Goal: Book appointment/travel/reservation

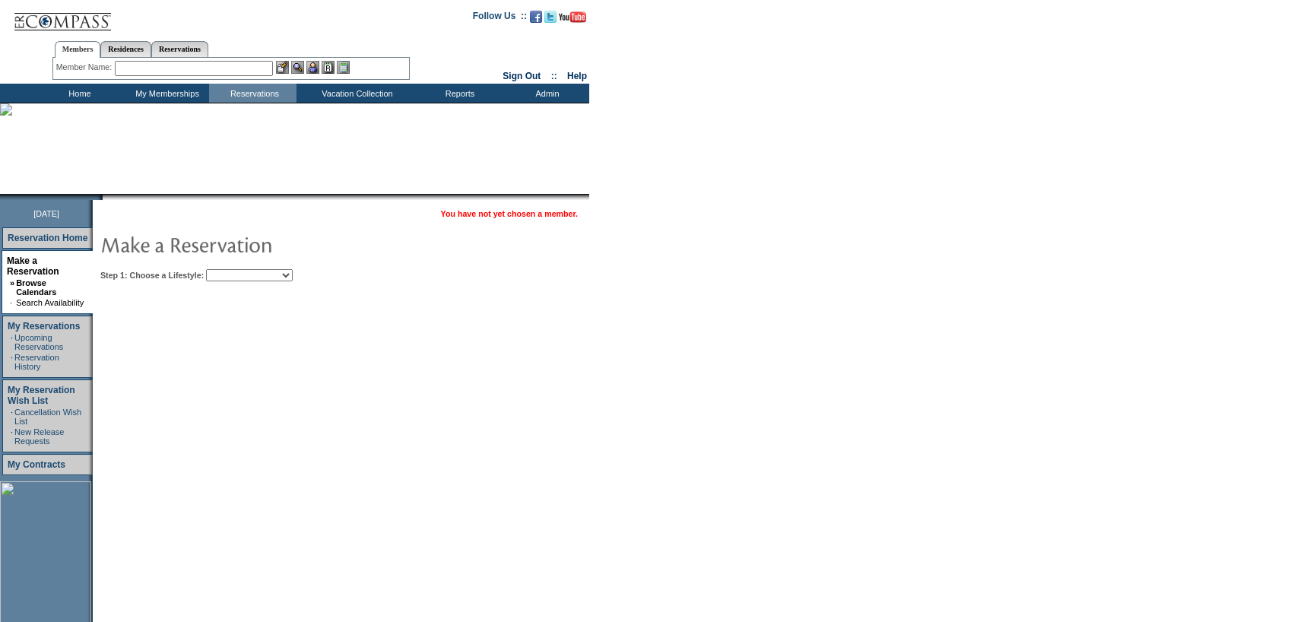
click at [293, 271] on select "Beach Leisure Metropolitan Mountain OIAL for Adventure OIAL for Couples OIAL fo…" at bounding box center [249, 275] width 87 height 12
select select "Beach"
click at [232, 269] on select "Beach Leisure Metropolitan Mountain OIAL for Adventure OIAL for Couples OIAL fo…" at bounding box center [249, 275] width 87 height 12
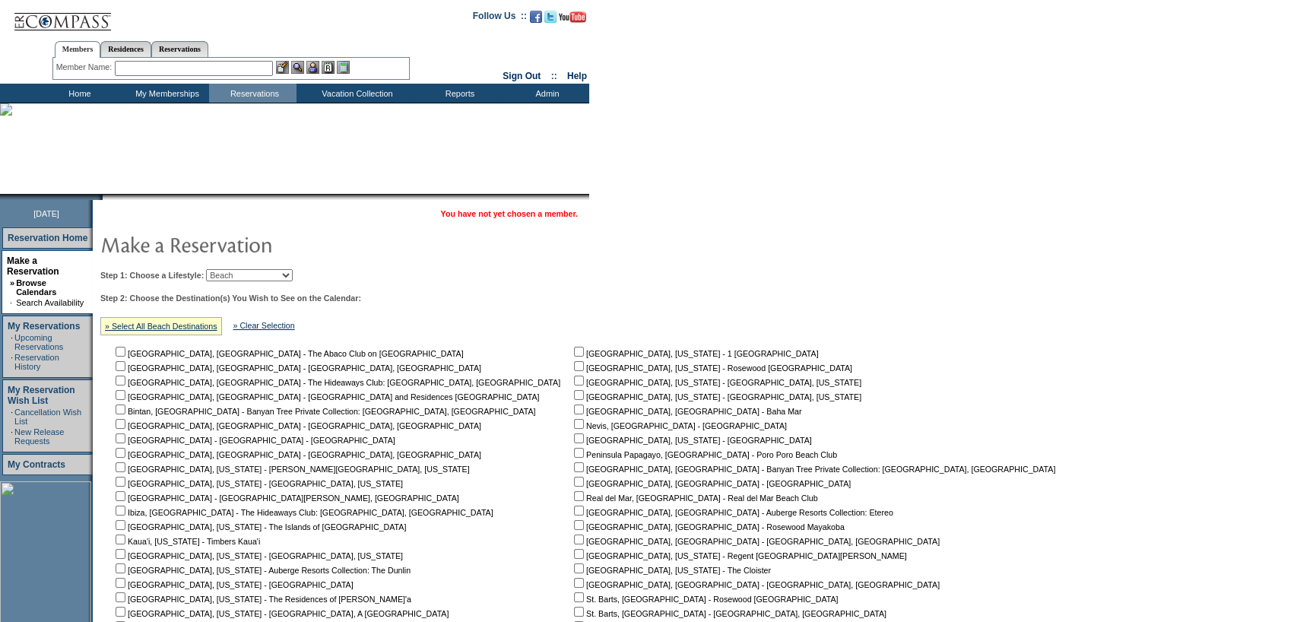
click at [196, 319] on div "» Select All Beach Destinations" at bounding box center [161, 326] width 122 height 18
click at [192, 322] on link "» Select All Beach Destinations" at bounding box center [161, 326] width 113 height 9
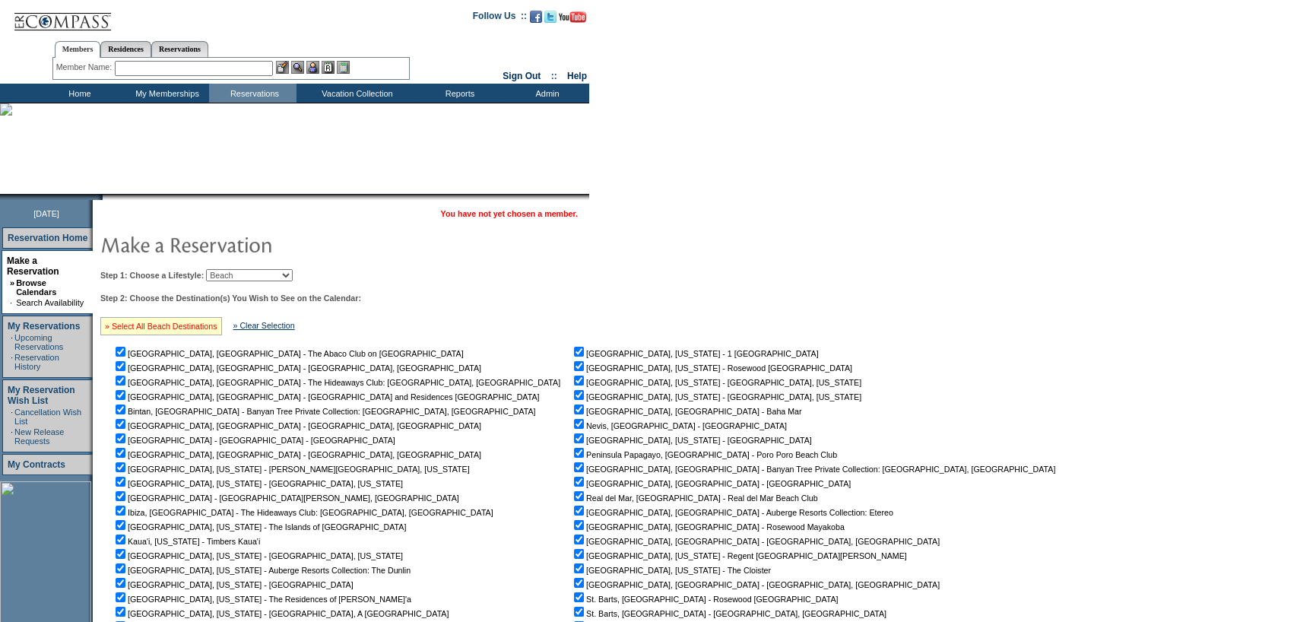
checkbox input "true"
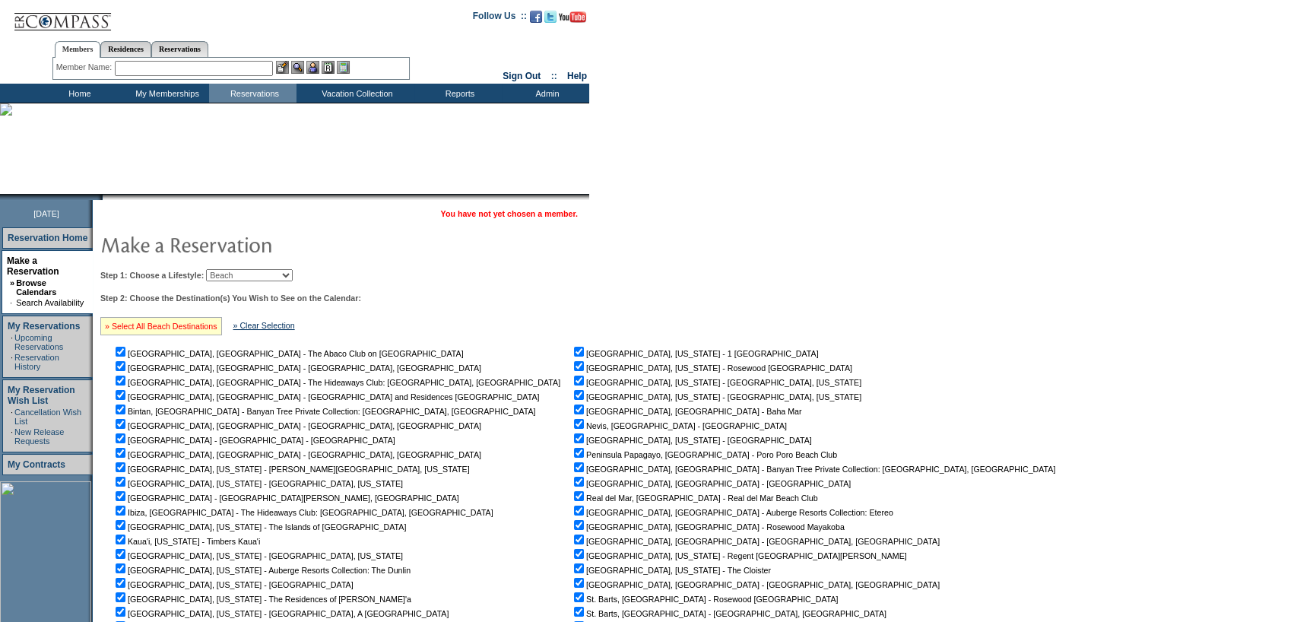
checkbox input "true"
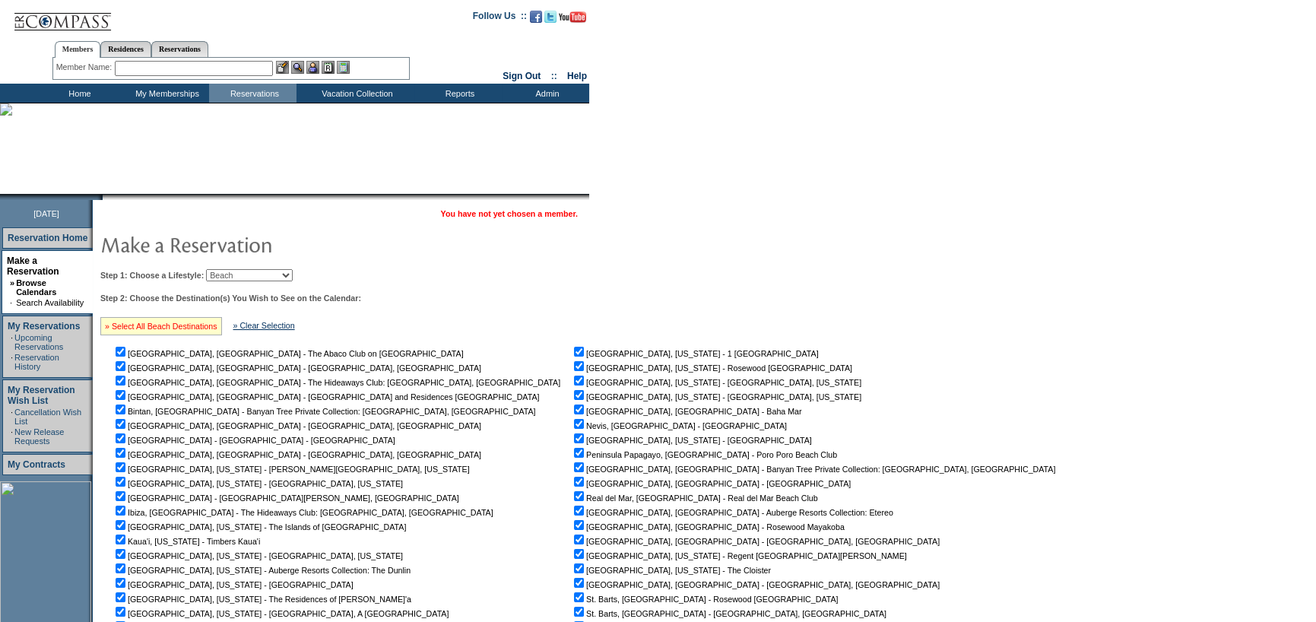
checkbox input "true"
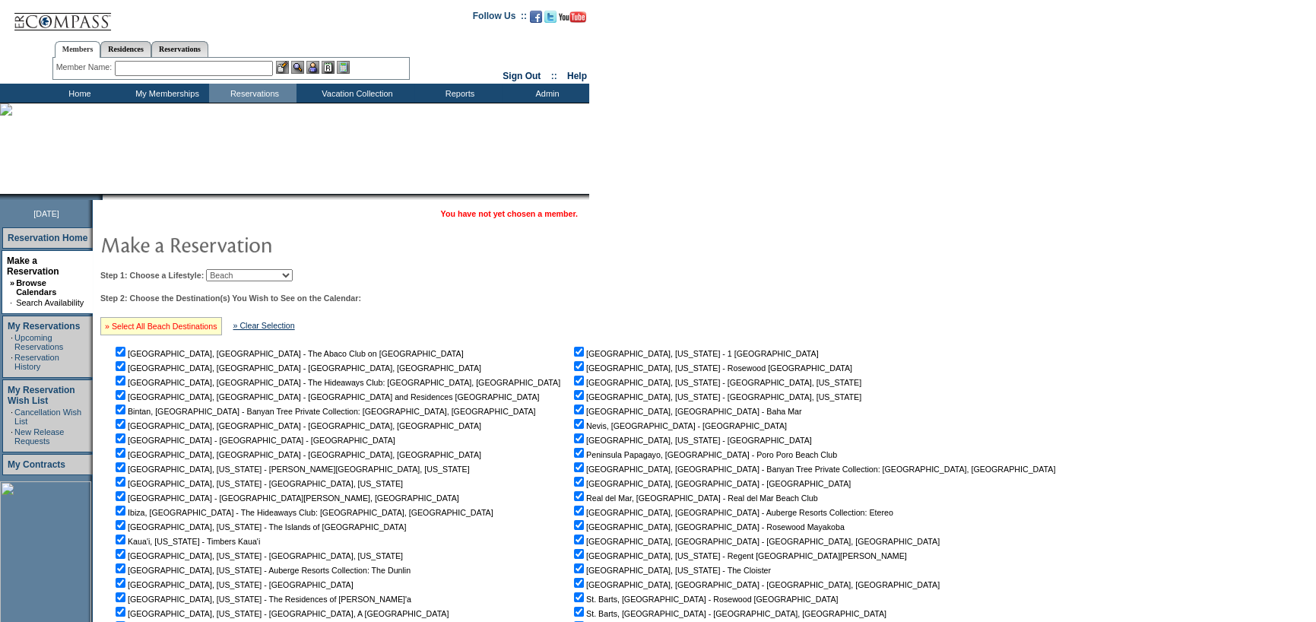
checkbox input "true"
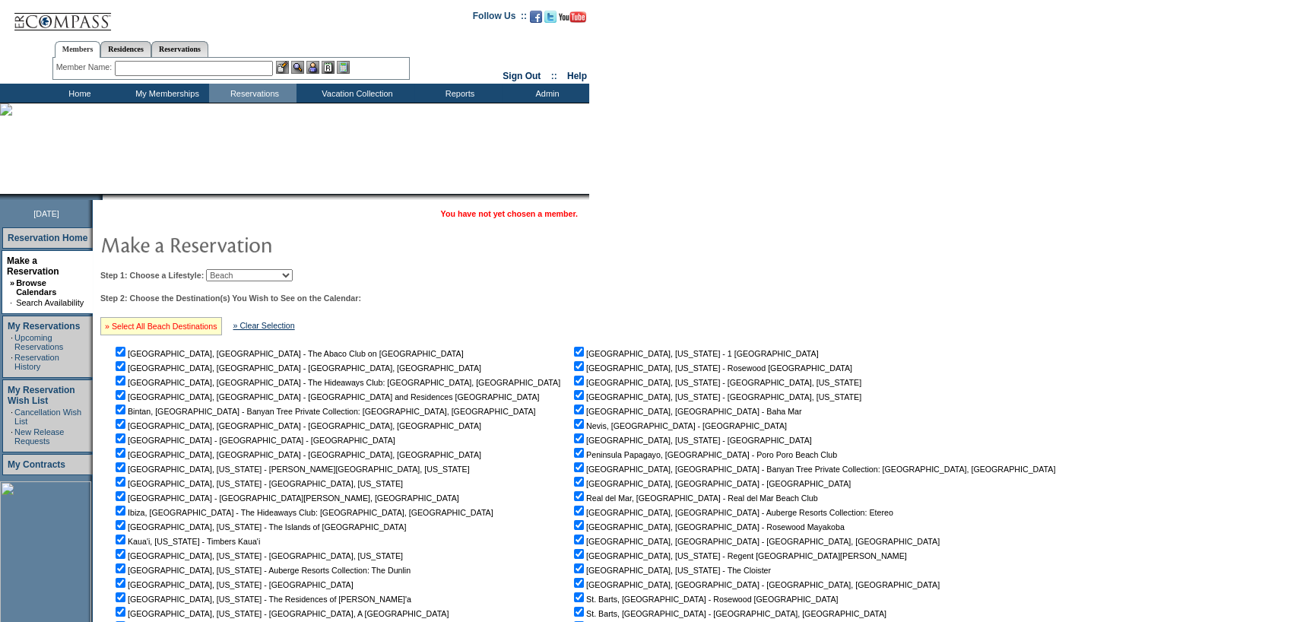
checkbox input "true"
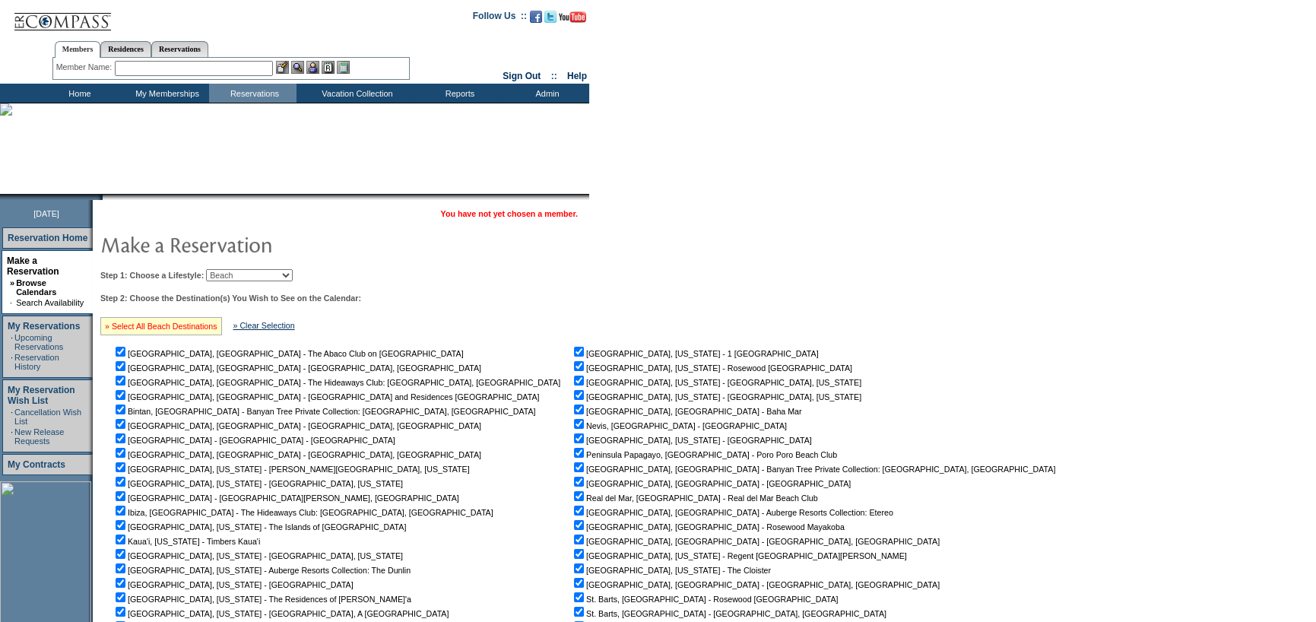
checkbox input "true"
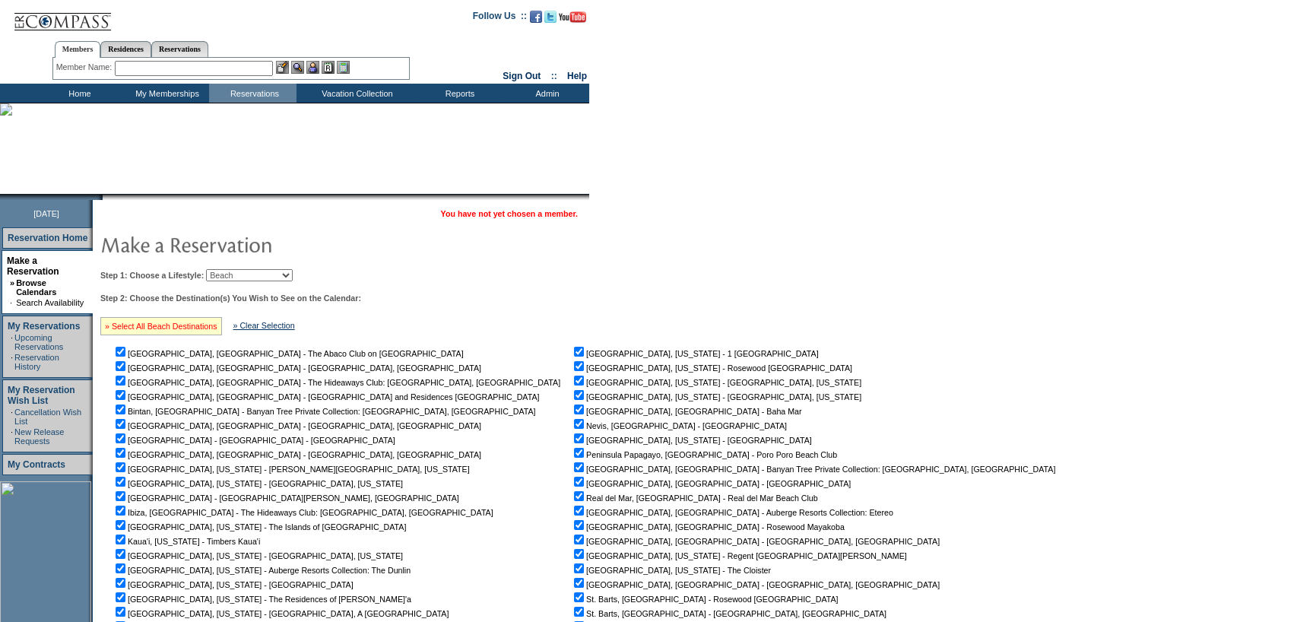
checkbox input "true"
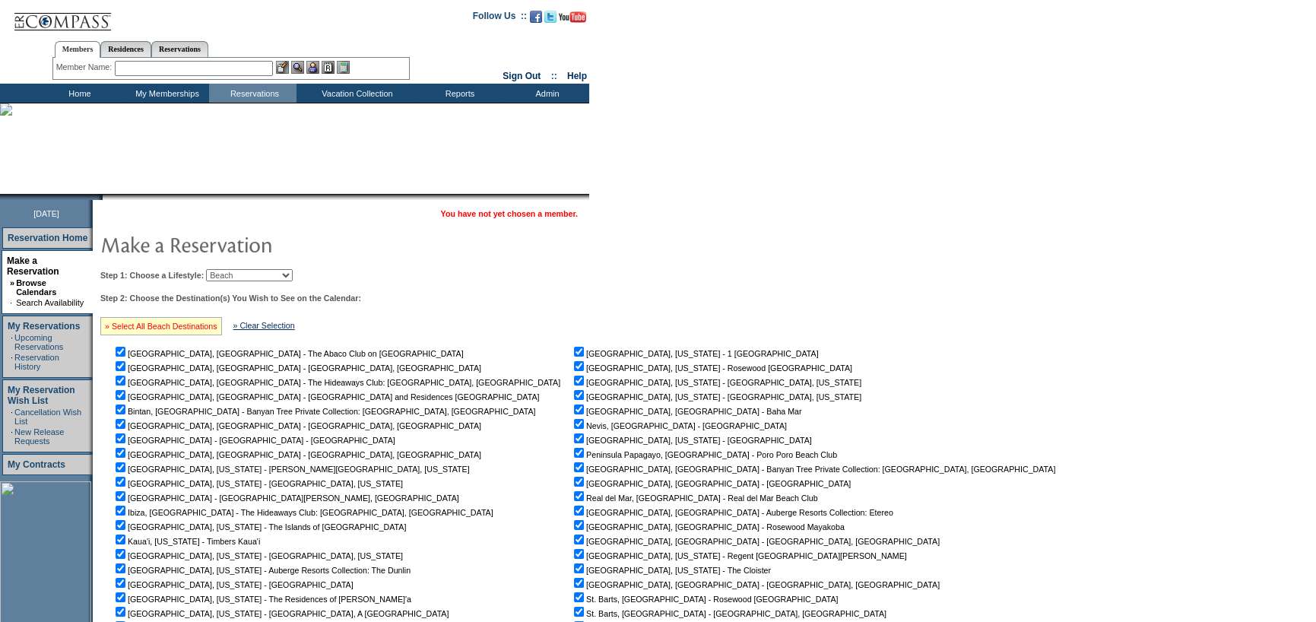
checkbox input "true"
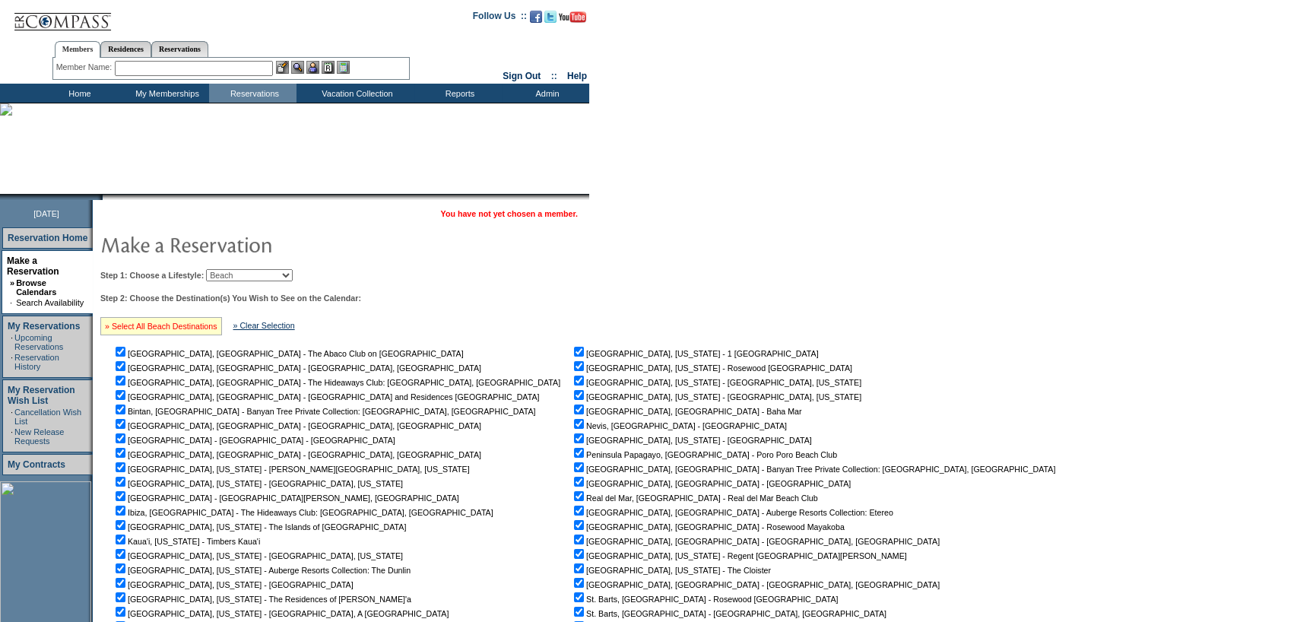
checkbox input "true"
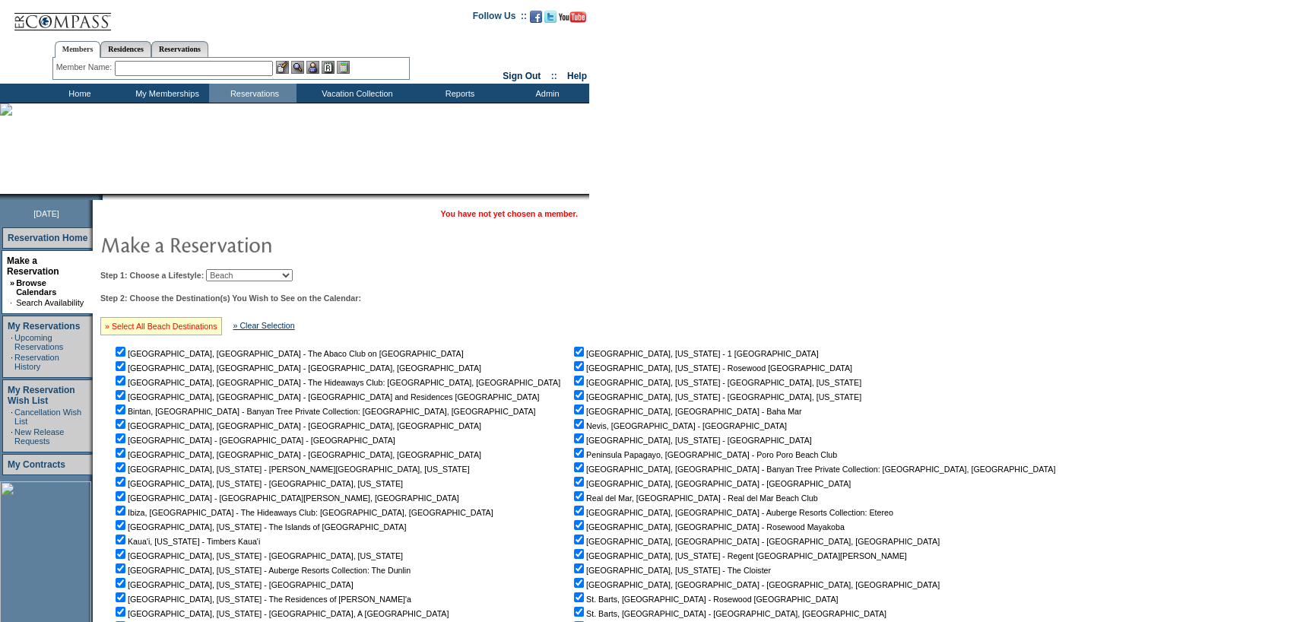
checkbox input "true"
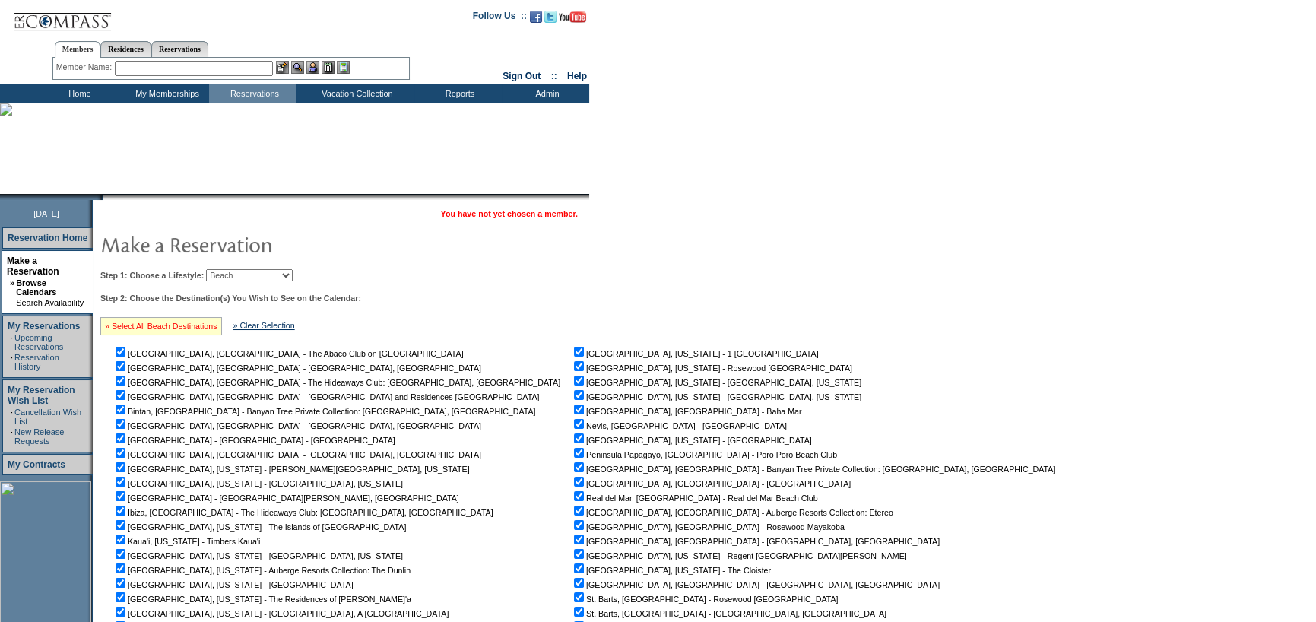
checkbox input "true"
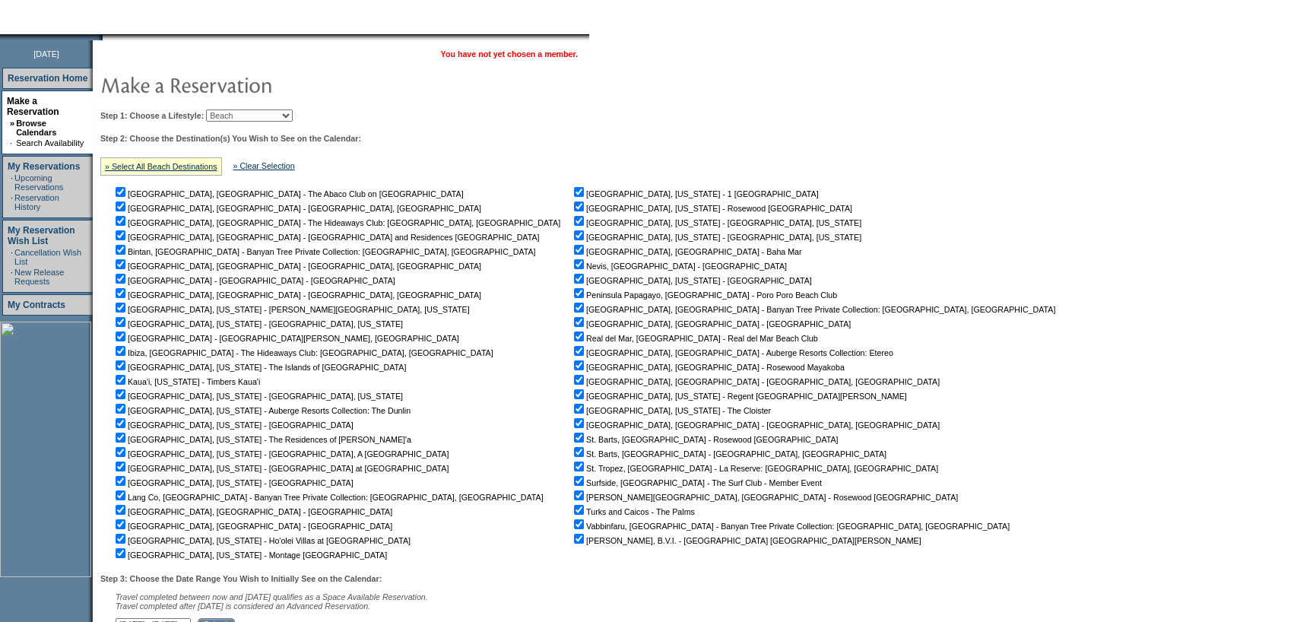
scroll to position [284, 0]
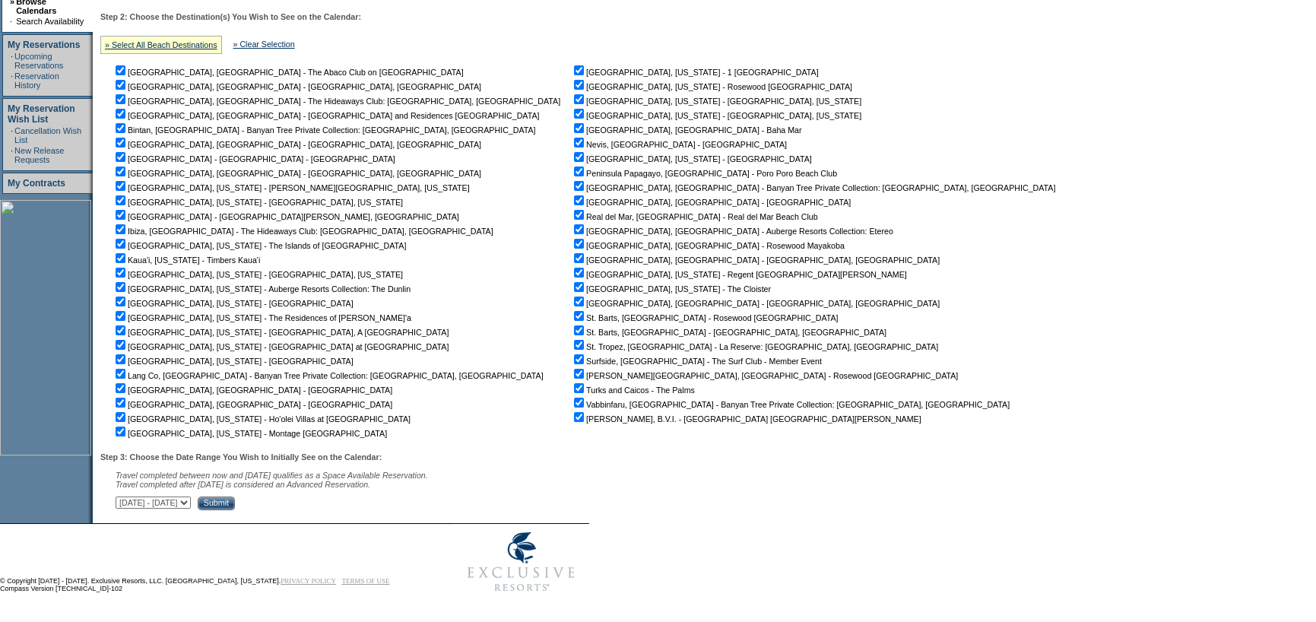
click at [191, 508] on select "[DATE] - [DATE] [DATE] - [DATE] [DATE] - [DATE] [DATE] - [DATE] [DATE] - [DATE]…" at bounding box center [153, 502] width 75 height 12
select select "[DATE]|[DATE]"
click at [123, 496] on select "[DATE] - [DATE] [DATE] - [DATE] [DATE] - [DATE] [DATE] - [DATE] [DATE] - [DATE]…" at bounding box center [153, 502] width 75 height 12
click at [235, 496] on input "Submit" at bounding box center [216, 503] width 37 height 14
